Goal: Task Accomplishment & Management: Use online tool/utility

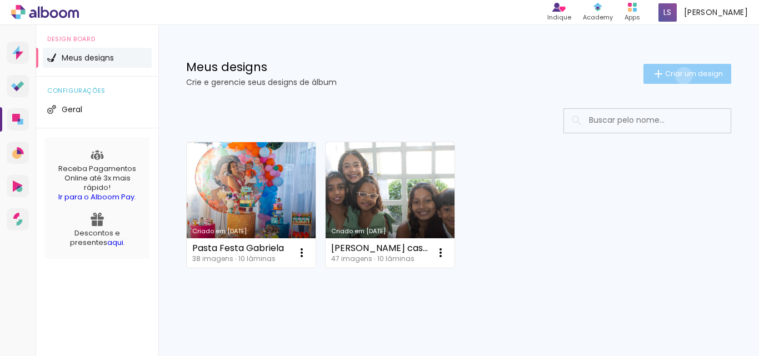
click at [673, 76] on span "Criar um design" at bounding box center [694, 73] width 58 height 7
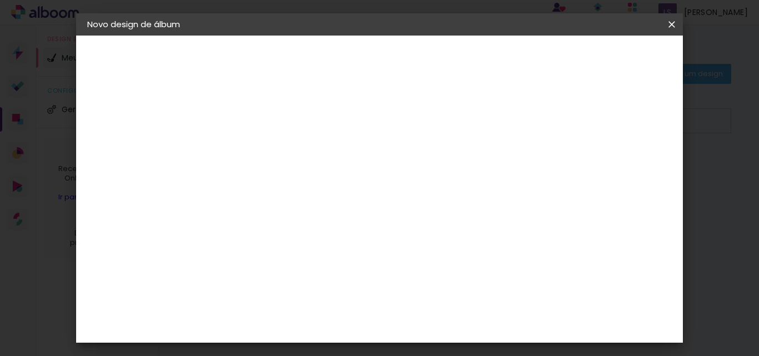
click at [269, 148] on input at bounding box center [269, 148] width 0 height 17
type input "Kellen"
type paper-input "Kellen"
click at [0, 0] on slot "Avançar" at bounding box center [0, 0] width 0 height 0
click at [0, 0] on slot "Tamanho Livre" at bounding box center [0, 0] width 0 height 0
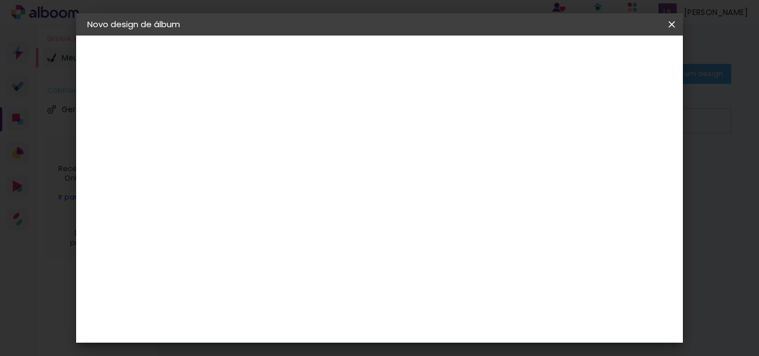
click at [0, 0] on slot "Tamanho Livre" at bounding box center [0, 0] width 0 height 0
click at [0, 0] on slot "Avançar" at bounding box center [0, 0] width 0 height 0
click at [240, 190] on input "30" at bounding box center [233, 192] width 29 height 17
type input "20"
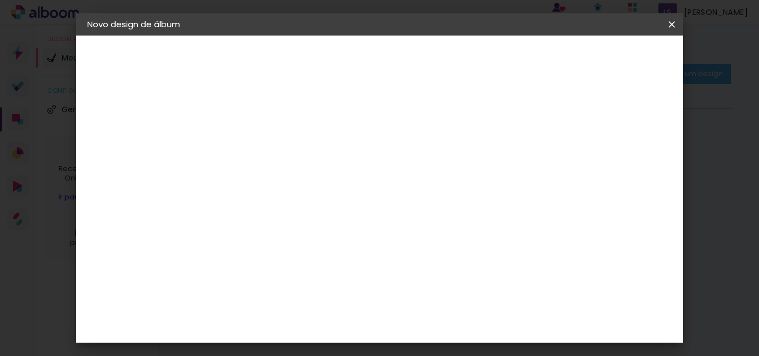
type paper-input "20"
click at [446, 319] on input "60" at bounding box center [440, 322] width 29 height 17
type input "20"
type paper-input "20"
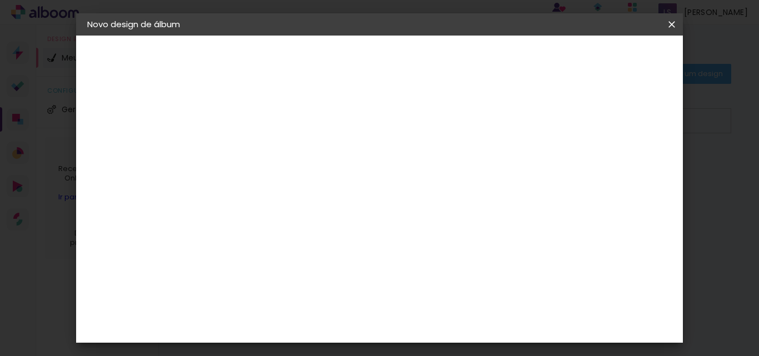
scroll to position [220, 0]
click at [451, 323] on input "20" at bounding box center [440, 322] width 29 height 17
type input "40"
type paper-input "40"
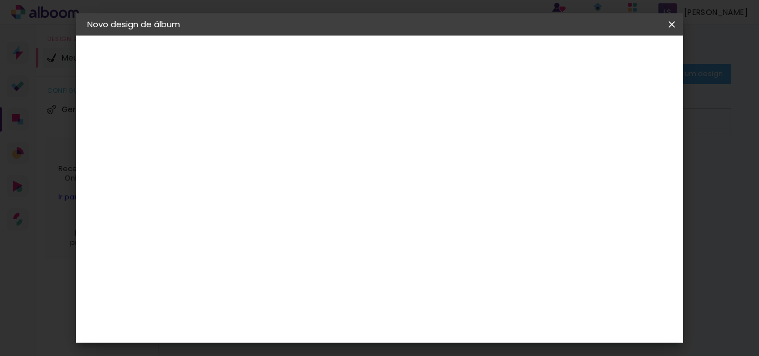
click at [602, 61] on span "Iniciar design" at bounding box center [576, 59] width 51 height 8
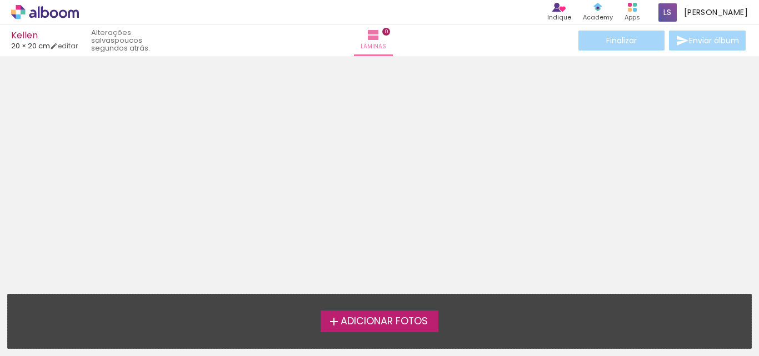
click at [368, 317] on span "Adicionar Fotos" at bounding box center [383, 322] width 87 height 10
click at [0, 0] on input "file" at bounding box center [0, 0] width 0 height 0
